Goal: Task Accomplishment & Management: Use online tool/utility

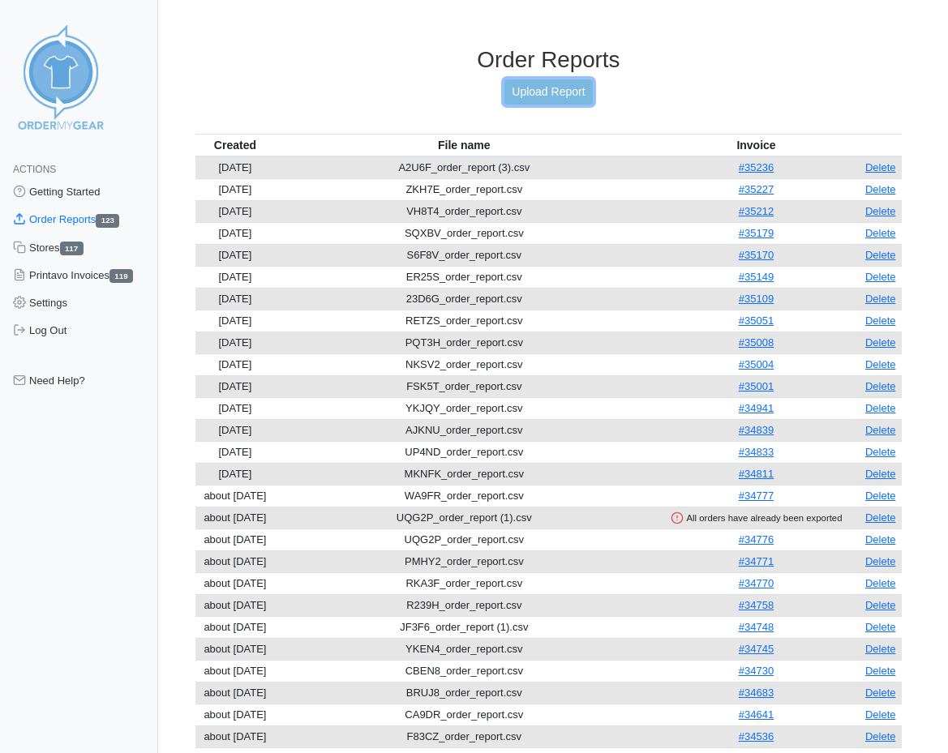
click at [574, 88] on link "Upload Report" at bounding box center [548, 91] width 88 height 25
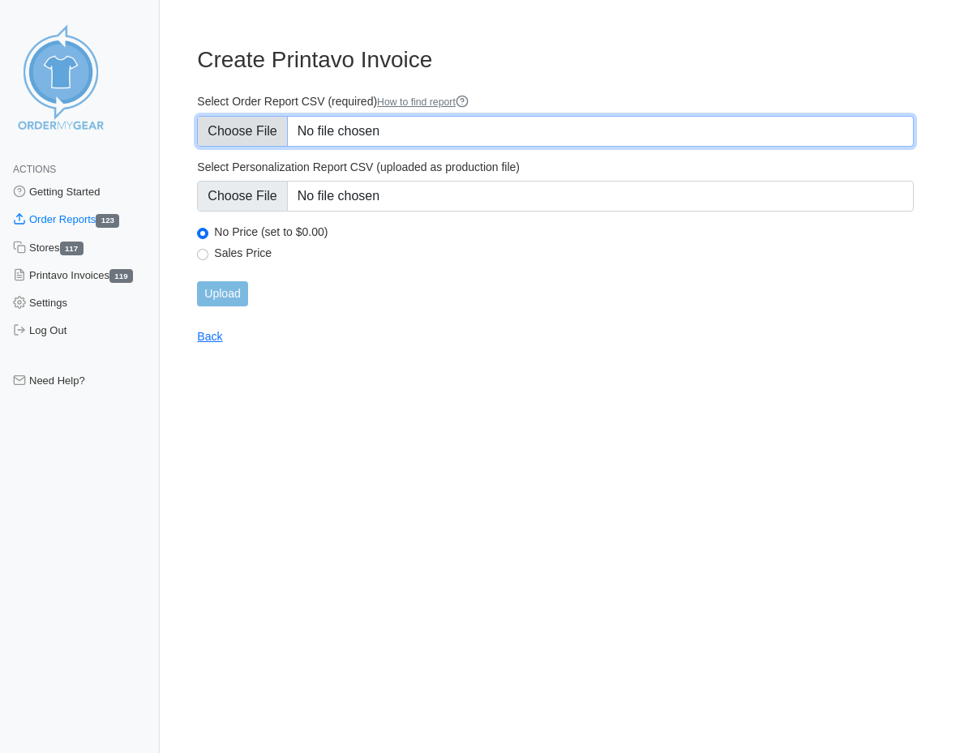
click at [251, 131] on input "Select Order Report CSV (required) How to find report" at bounding box center [555, 131] width 717 height 31
type input "C:\fakepath\XJFTC_order_report.csv"
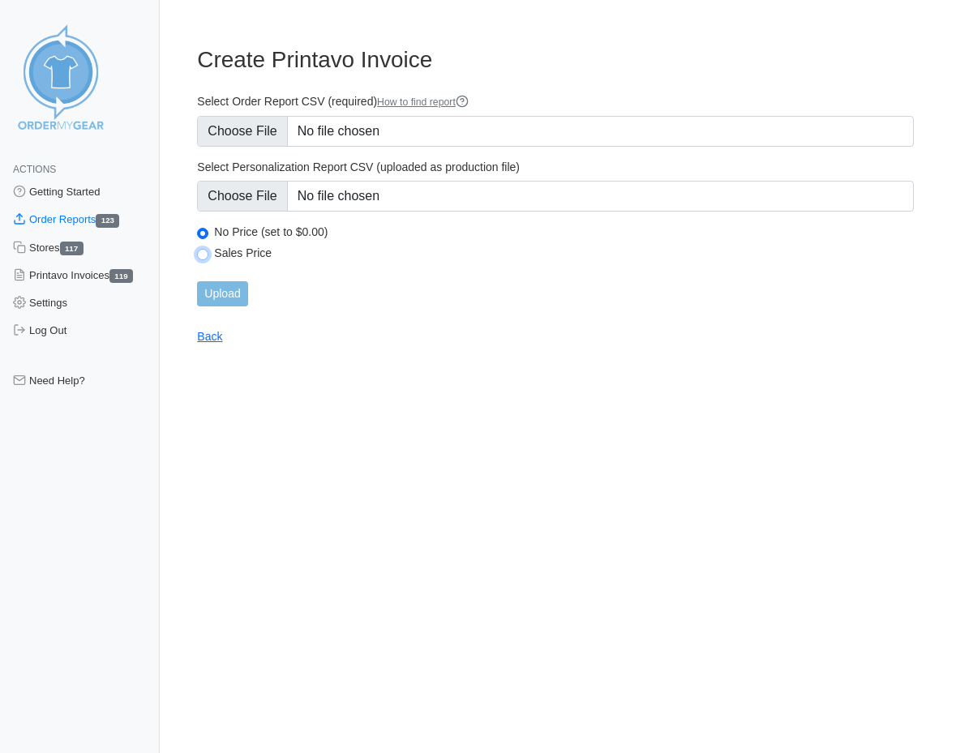
click at [204, 255] on input "Sales Price" at bounding box center [202, 254] width 11 height 11
radio input "true"
click at [204, 290] on input "Upload" at bounding box center [222, 293] width 50 height 25
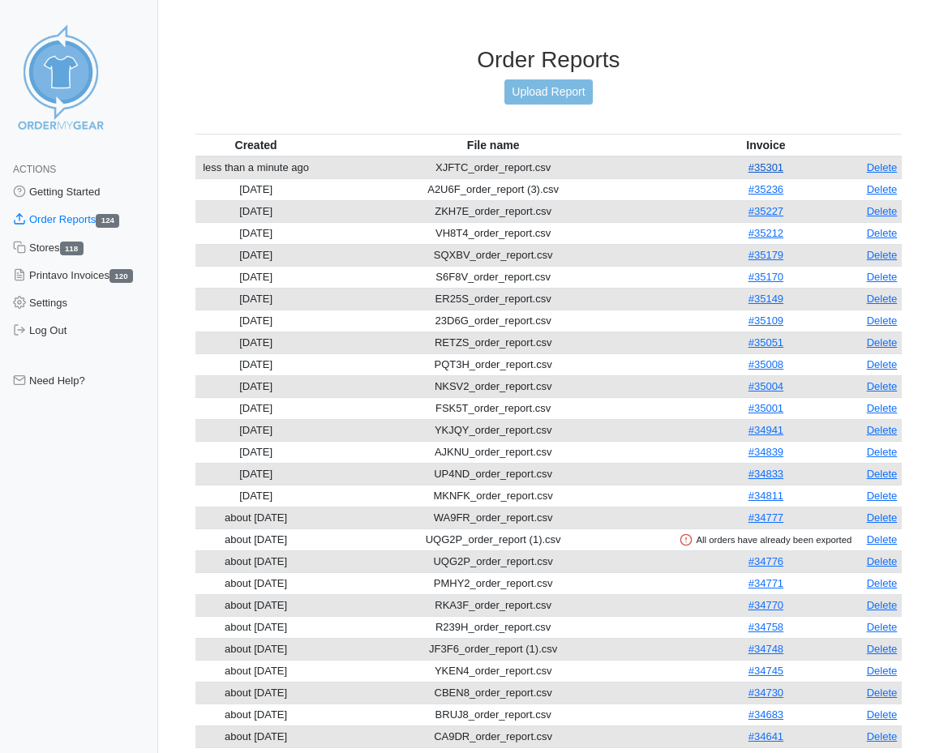
click at [777, 163] on link "#35301" at bounding box center [765, 167] width 35 height 12
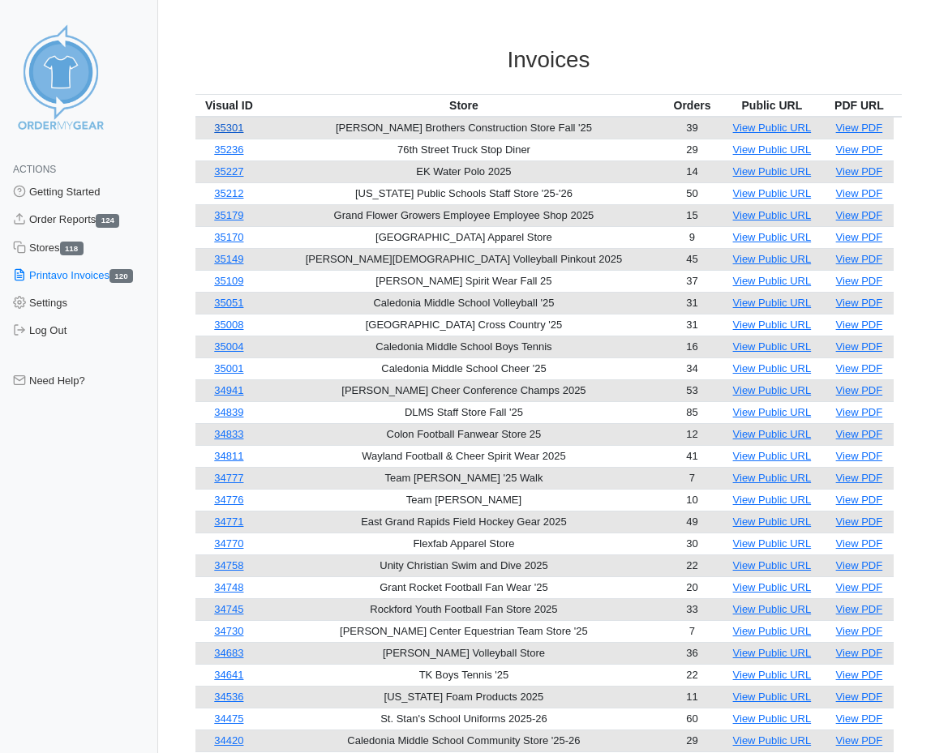
click at [223, 127] on link "35301" at bounding box center [228, 128] width 29 height 12
